Goal: Transaction & Acquisition: Purchase product/service

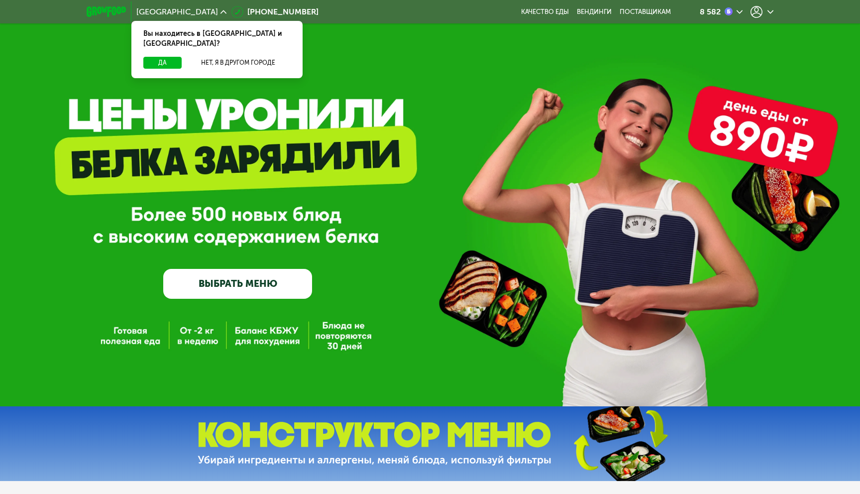
click at [765, 15] on div at bounding box center [761, 12] width 23 height 12
click at [767, 14] on div at bounding box center [761, 12] width 23 height 12
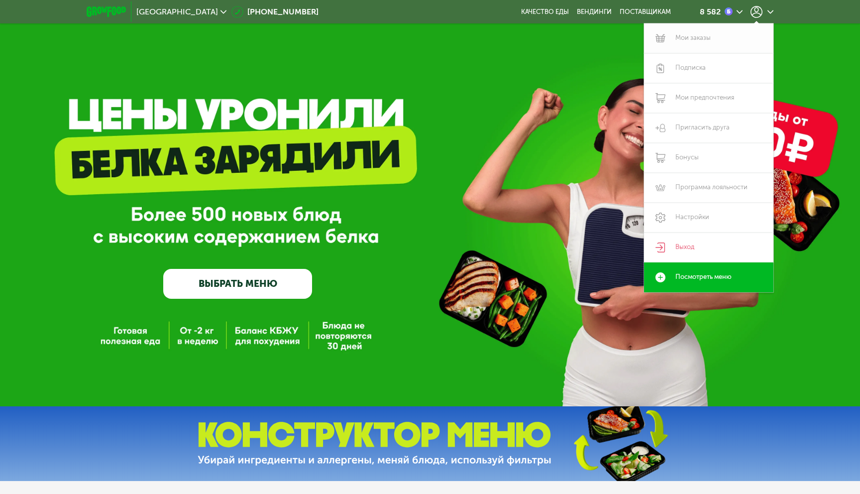
click at [709, 42] on link "Мои заказы" at bounding box center [708, 38] width 129 height 30
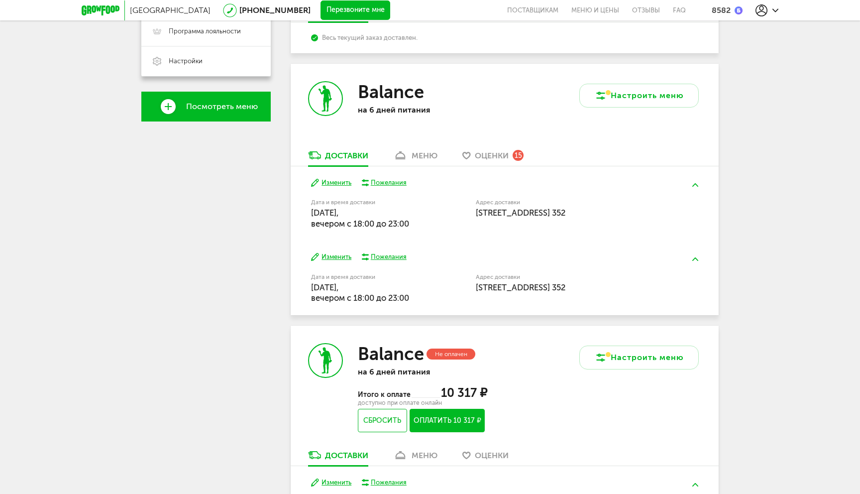
scroll to position [307, 0]
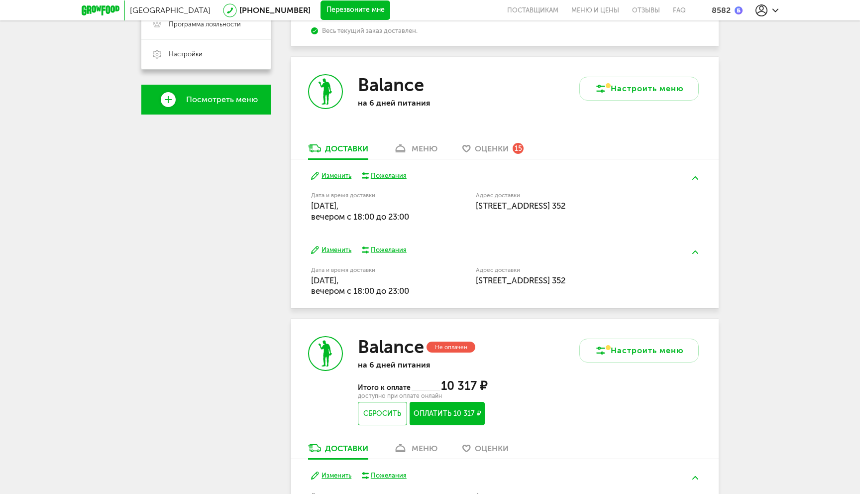
click at [332, 175] on button "Изменить" at bounding box center [331, 175] width 40 height 9
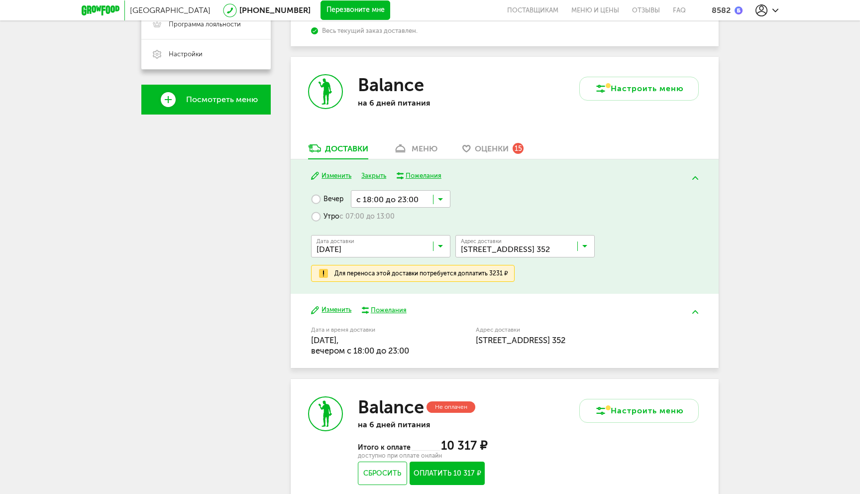
click at [318, 215] on label "Утро с 07:00 до 13:00" at bounding box center [353, 215] width 84 height 17
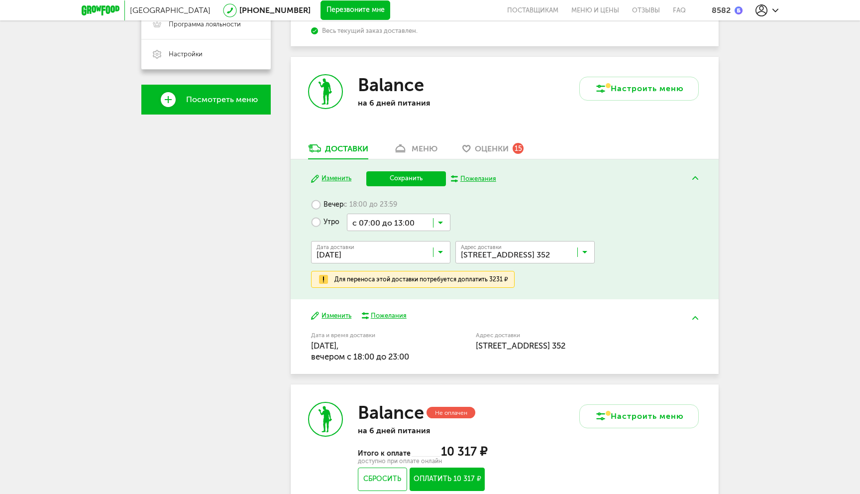
click at [316, 207] on label "Вечер с 18:00 до 23:59" at bounding box center [354, 204] width 86 height 17
click at [330, 318] on button "Изменить" at bounding box center [331, 315] width 40 height 9
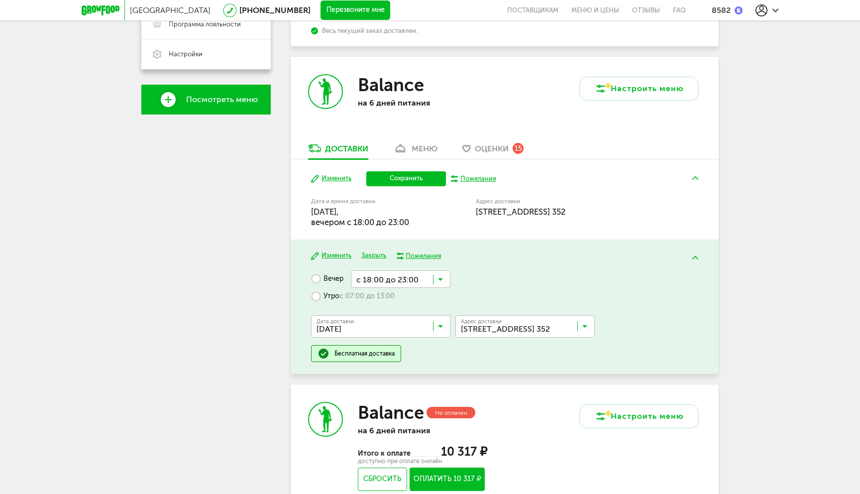
click at [391, 329] on input "Search for option" at bounding box center [382, 328] width 139 height 17
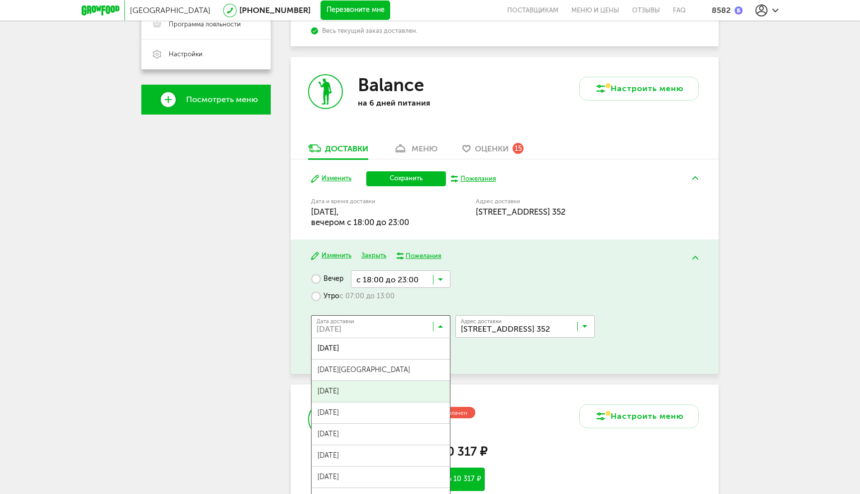
click at [381, 395] on span "[DATE]" at bounding box center [380, 391] width 138 height 21
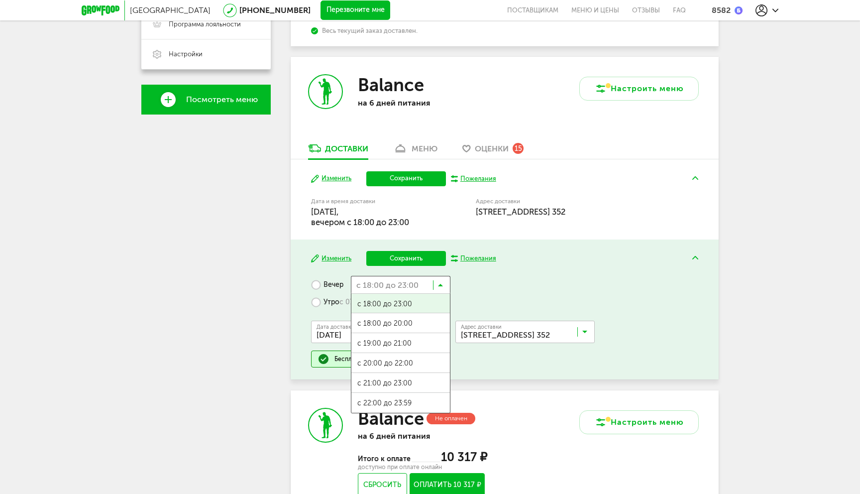
click at [436, 285] on input "Search for option" at bounding box center [401, 284] width 100 height 17
click at [436, 286] on input "Search for option" at bounding box center [401, 284] width 100 height 17
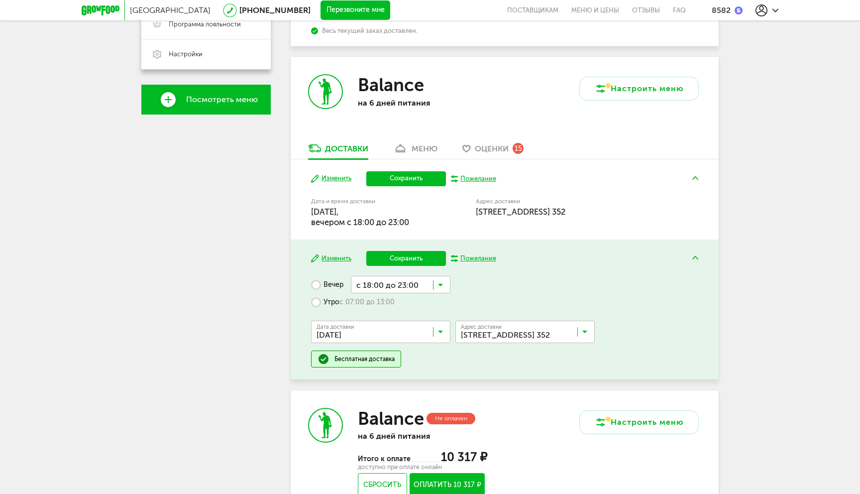
click at [327, 304] on label "Утро с 07:00 до 13:00" at bounding box center [353, 301] width 84 height 17
click at [440, 303] on icon at bounding box center [440, 305] width 5 height 10
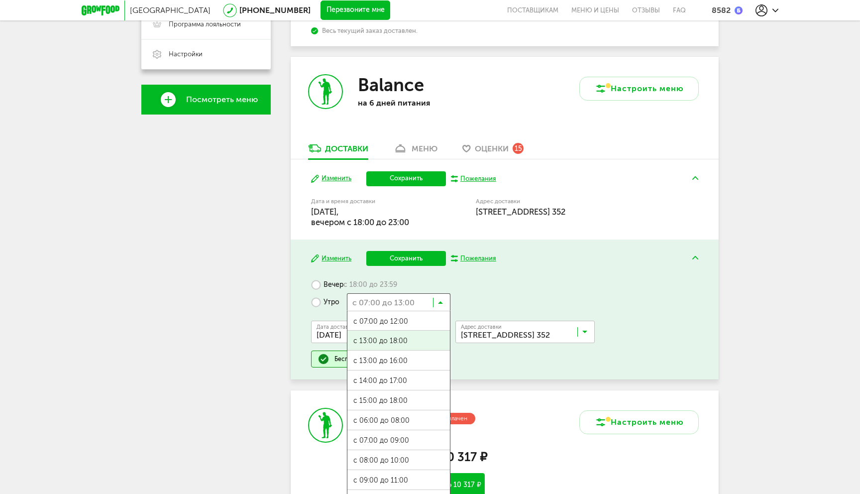
click at [415, 344] on span "с 13:00 до 18:00" at bounding box center [398, 340] width 103 height 21
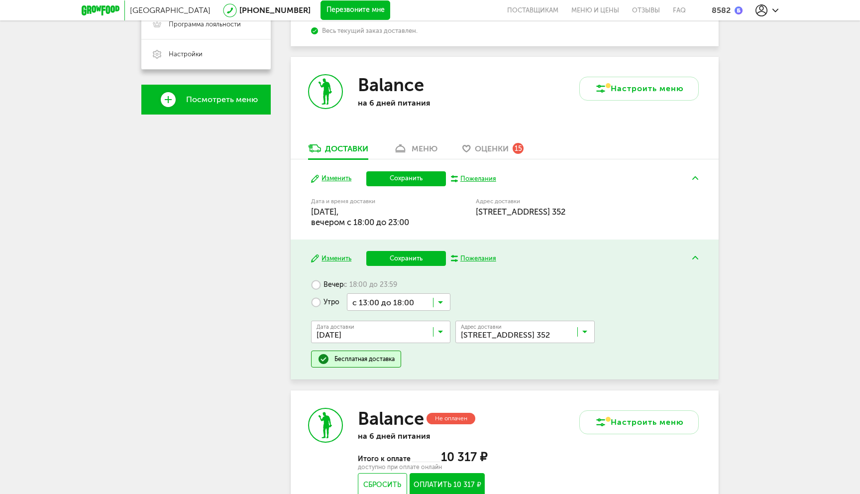
click at [412, 256] on button "Сохранить" at bounding box center [406, 258] width 80 height 15
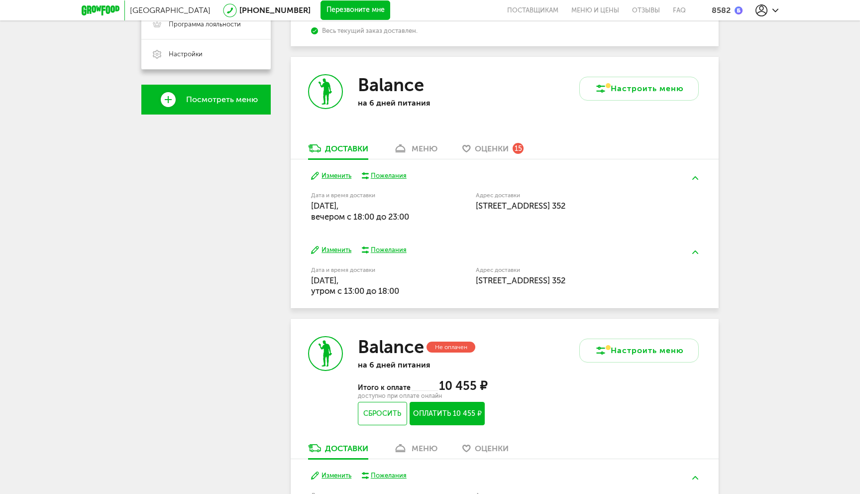
click at [340, 177] on button "Изменить" at bounding box center [331, 175] width 40 height 9
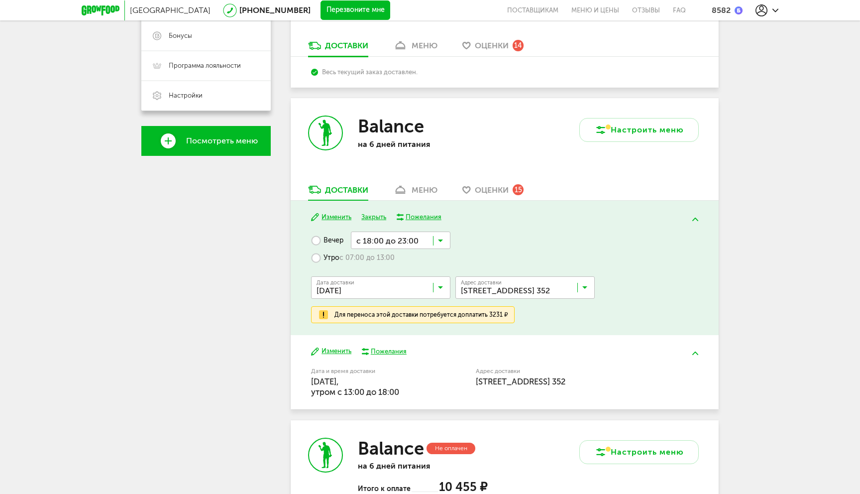
scroll to position [276, 0]
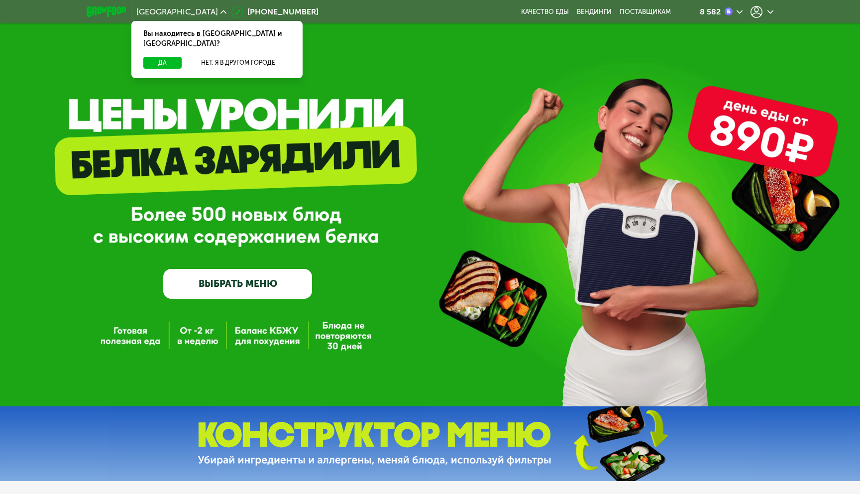
click at [770, 13] on use at bounding box center [770, 11] width 6 height 3
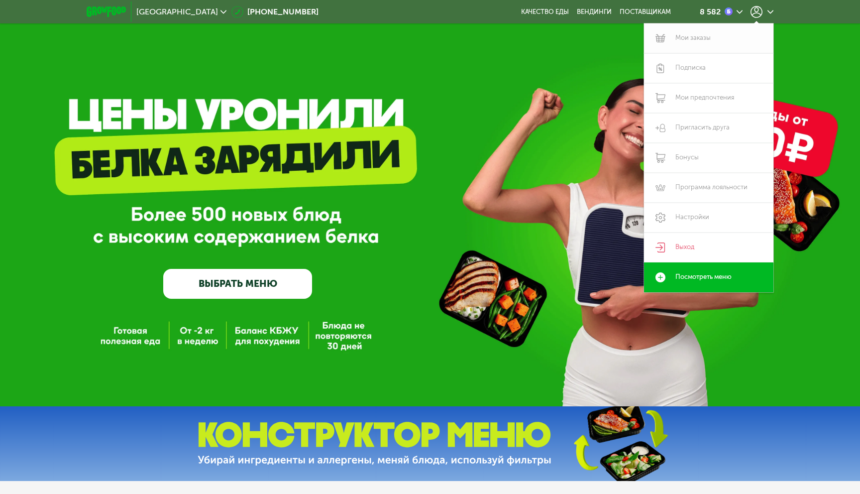
click at [706, 43] on link "Мои заказы" at bounding box center [708, 38] width 129 height 30
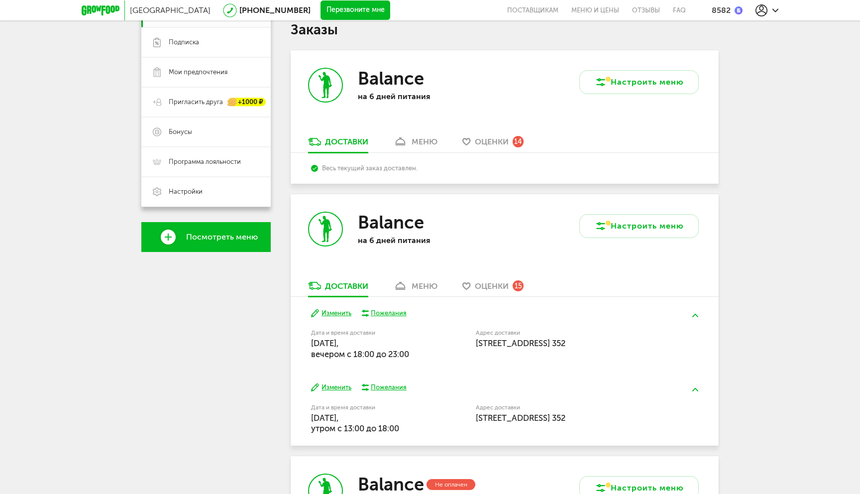
scroll to position [240, 0]
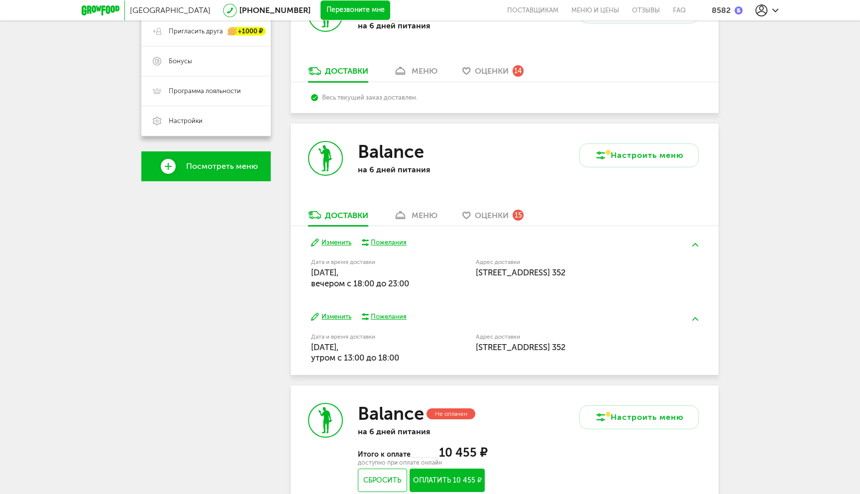
click at [334, 319] on button "Изменить" at bounding box center [331, 316] width 40 height 9
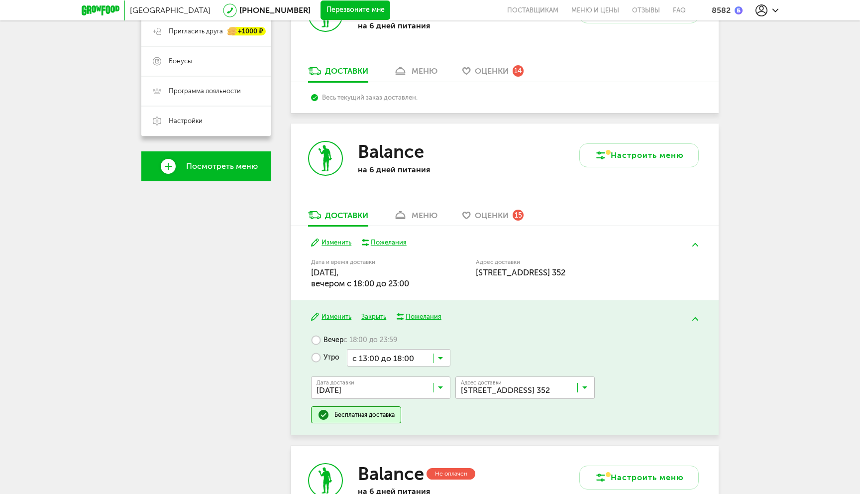
click at [326, 341] on label "Вечер с 18:00 до 23:59" at bounding box center [354, 339] width 86 height 17
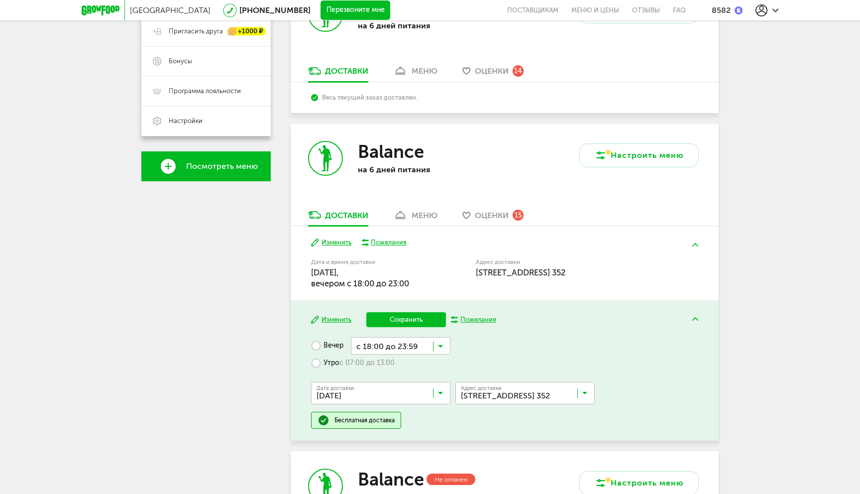
click at [400, 344] on input "Search for option" at bounding box center [401, 345] width 100 height 17
click at [420, 396] on input "Search for option" at bounding box center [382, 395] width 139 height 17
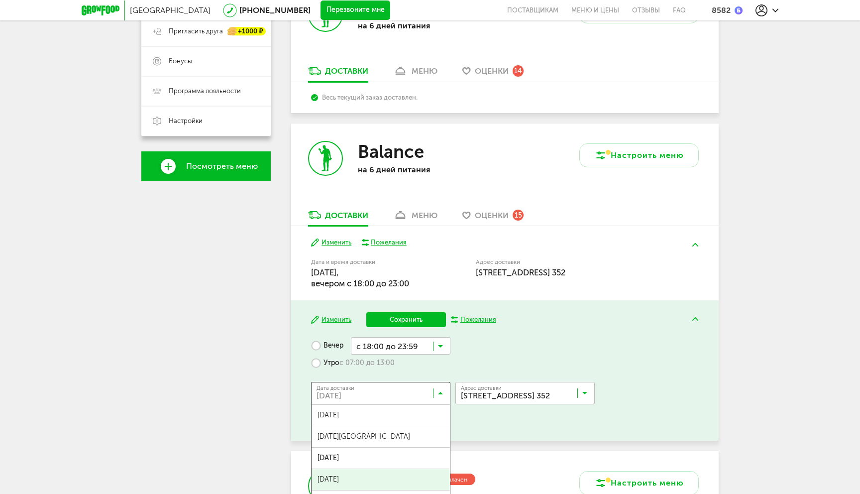
click at [366, 477] on span "[DATE]" at bounding box center [380, 479] width 138 height 21
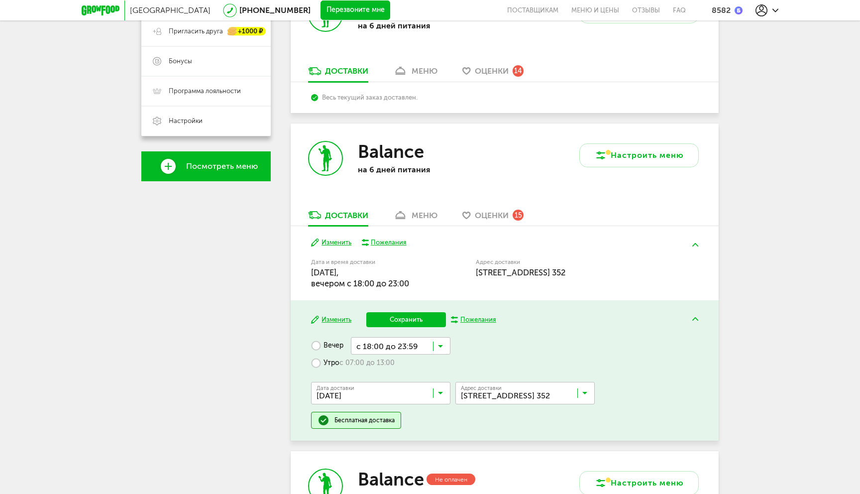
click at [400, 323] on button "Сохранить" at bounding box center [406, 319] width 80 height 15
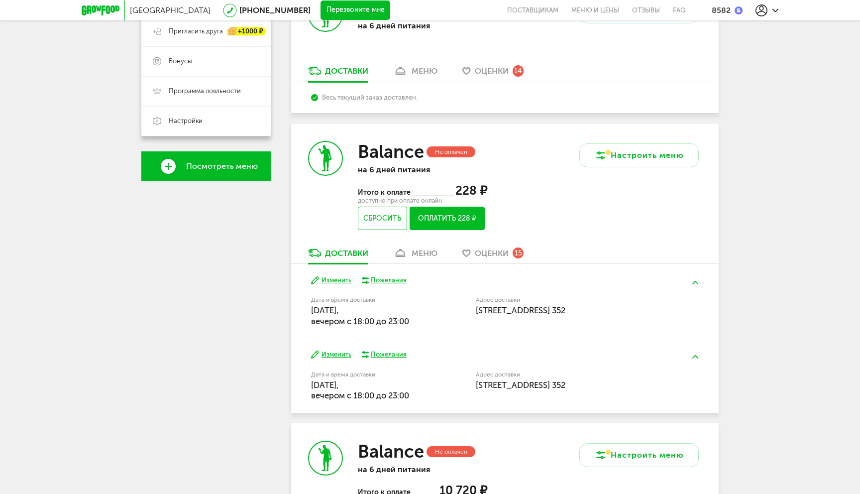
click at [341, 358] on button "Изменить" at bounding box center [331, 354] width 40 height 9
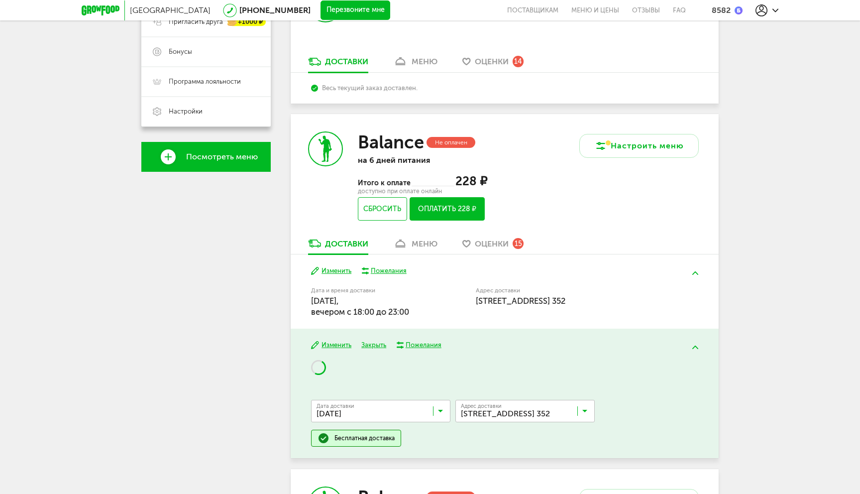
scroll to position [251, 0]
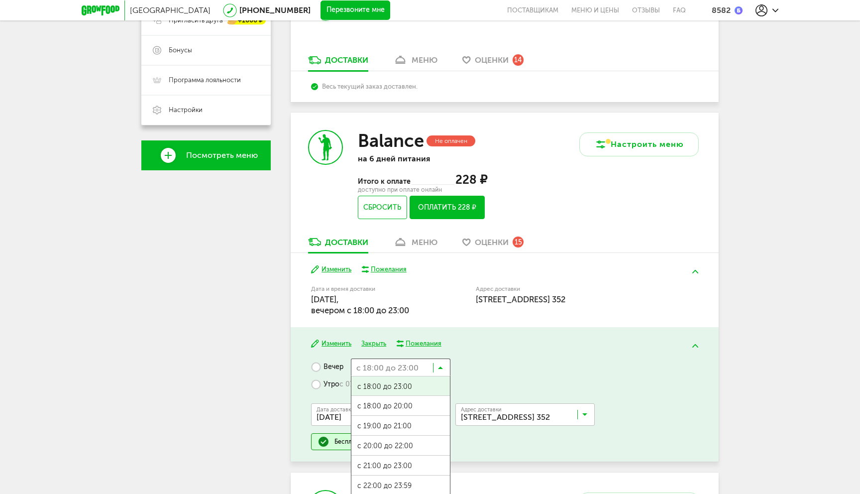
click at [437, 368] on input "Search for option" at bounding box center [401, 366] width 100 height 17
click at [414, 409] on span "с 18:00 до 20:00" at bounding box center [400, 406] width 99 height 21
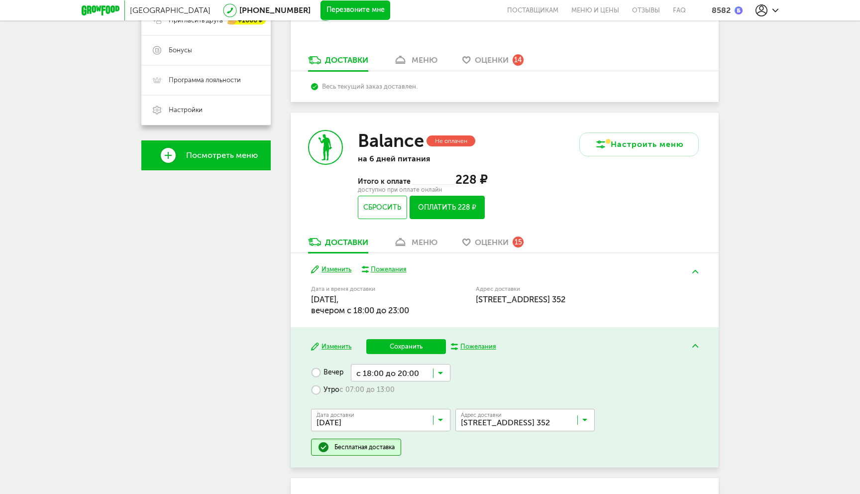
click at [417, 352] on button "Сохранить" at bounding box center [406, 346] width 80 height 15
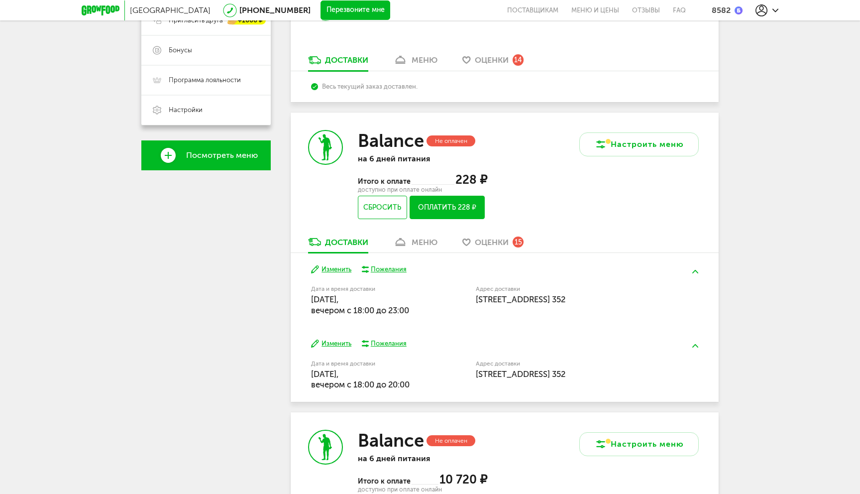
click at [455, 213] on button "Оплатить 228 ₽" at bounding box center [447, 207] width 75 height 23
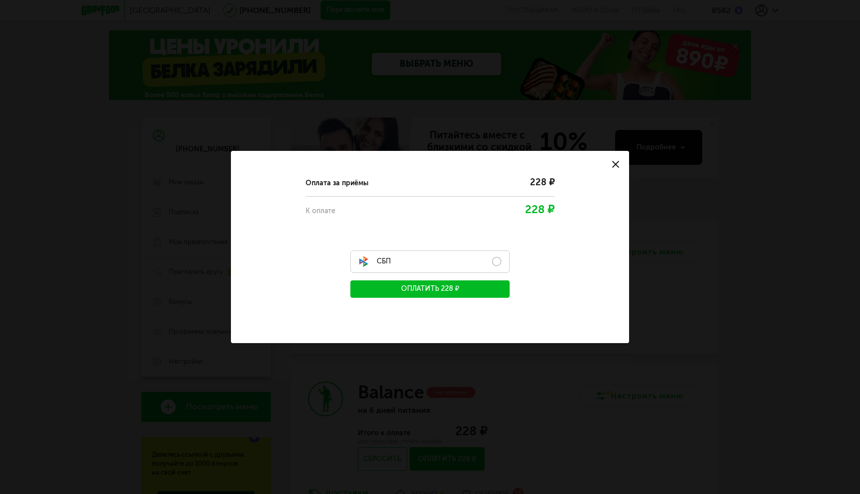
click at [496, 263] on label "СБП" at bounding box center [429, 261] width 159 height 22
click at [457, 289] on button "Оплатить 228 ₽" at bounding box center [429, 288] width 159 height 17
